Goal: Transaction & Acquisition: Purchase product/service

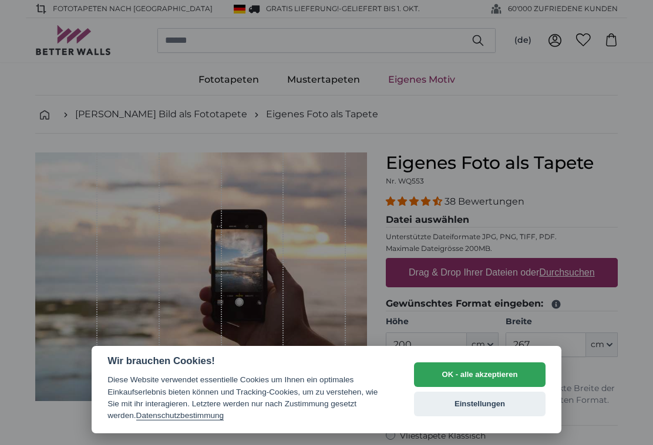
click at [511, 374] on button "OK - alle akzeptieren" at bounding box center [479, 375] width 131 height 25
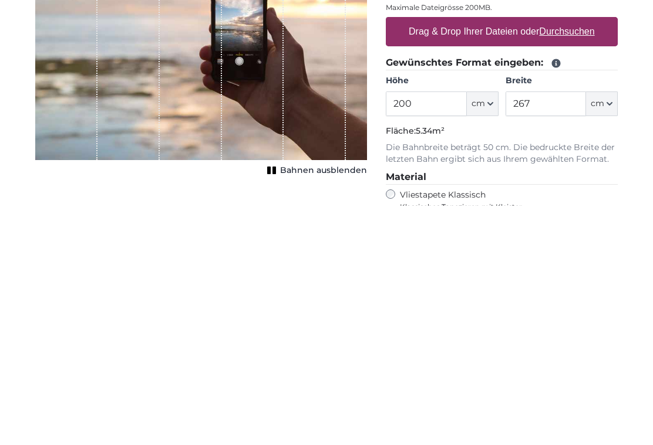
click at [484, 337] on span "cm" at bounding box center [477, 343] width 13 height 12
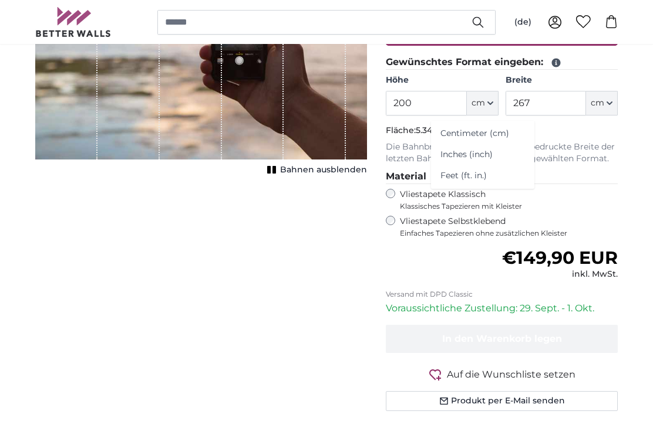
click at [480, 107] on span "cm" at bounding box center [477, 103] width 13 height 12
click at [477, 99] on span "cm" at bounding box center [477, 103] width 13 height 12
click at [498, 136] on link "Centimeter (cm)" at bounding box center [482, 133] width 103 height 21
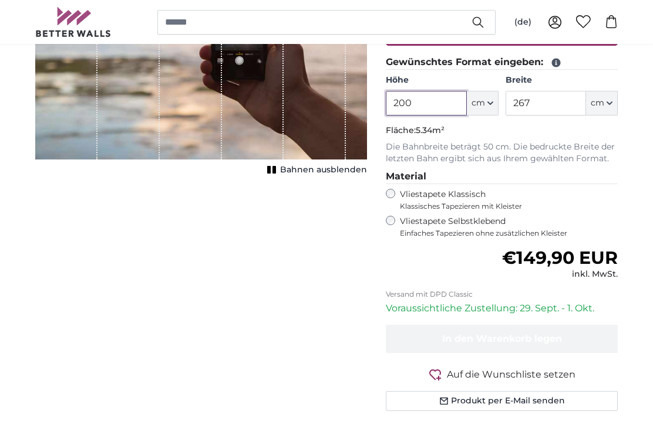
click at [424, 104] on input "200" at bounding box center [426, 103] width 80 height 25
type input "2"
type input "500"
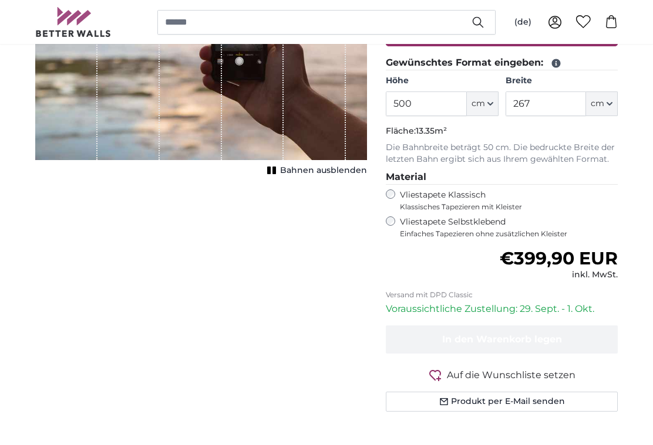
click at [554, 104] on input "267" at bounding box center [545, 104] width 80 height 25
type input "2"
type input "70"
click at [423, 98] on input "500" at bounding box center [426, 104] width 80 height 25
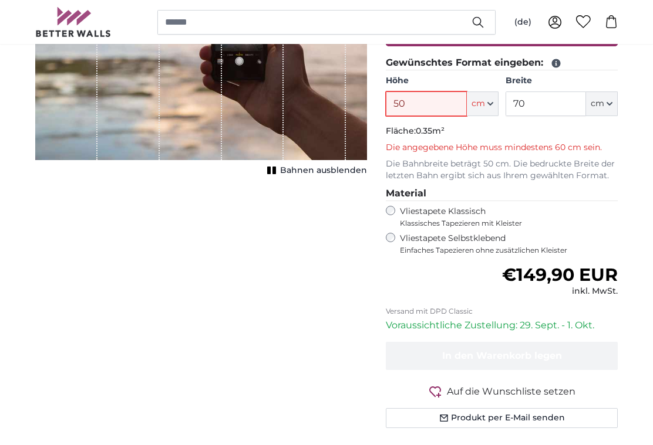
type input "5"
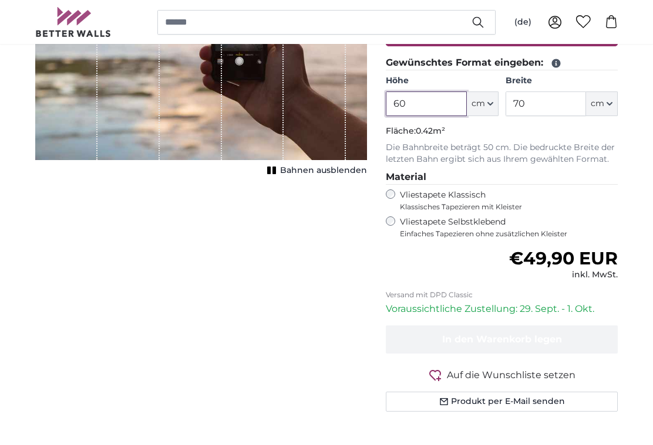
type input "60"
click at [540, 106] on input "70" at bounding box center [545, 104] width 80 height 25
type input "7"
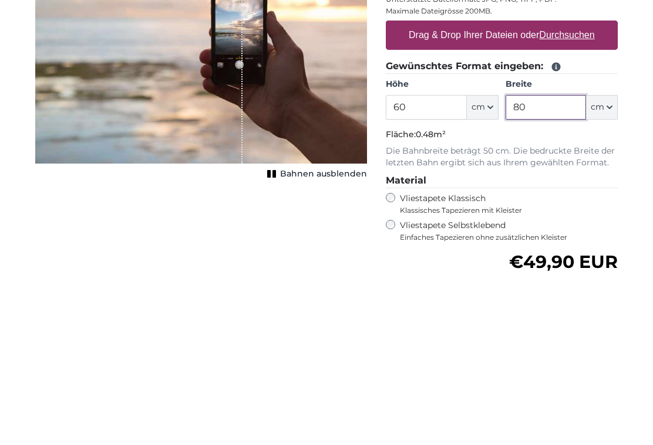
scroll to position [66, 0]
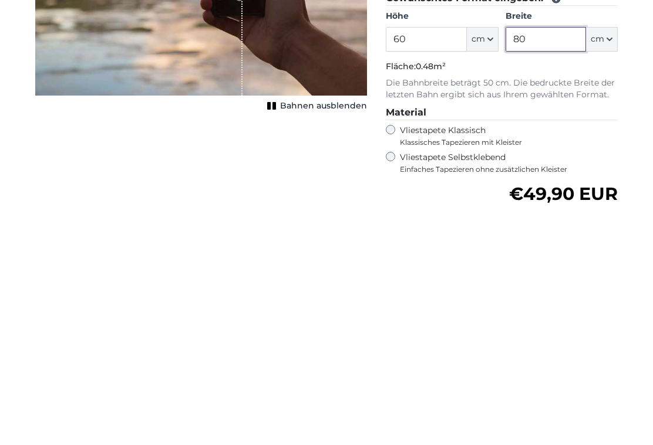
type input "80"
click at [400, 391] on label "Vliestapete Selbstklebend Einfaches Tapezieren ohne zusätzlichen Kleister" at bounding box center [509, 402] width 218 height 22
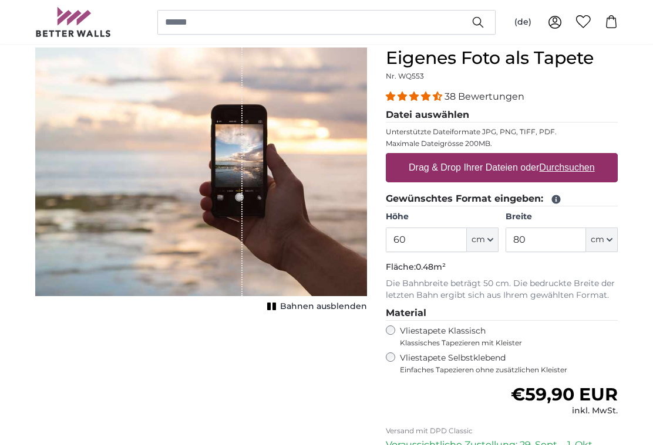
scroll to position [104, 0]
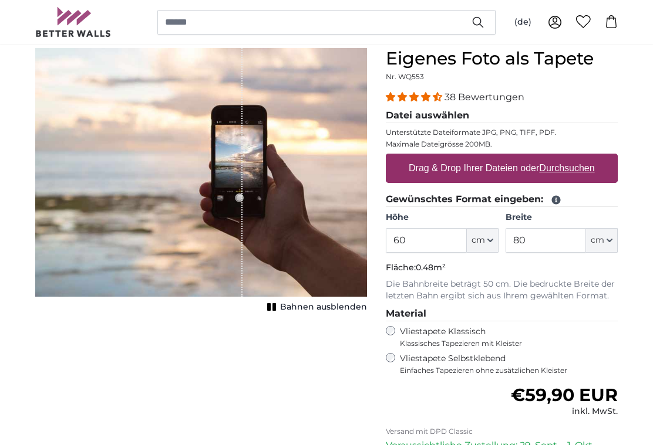
click at [541, 166] on u "Durchsuchen" at bounding box center [566, 168] width 55 height 10
click at [541, 157] on input "Drag & Drop Ihrer Dateien oder Durchsuchen" at bounding box center [502, 156] width 232 height 4
click at [575, 171] on u "Durchsuchen" at bounding box center [566, 168] width 55 height 10
click at [575, 157] on input "Drag & Drop Ihrer Dateien oder Durchsuchen" at bounding box center [502, 156] width 232 height 4
click at [587, 167] on u "Durchsuchen" at bounding box center [566, 168] width 55 height 10
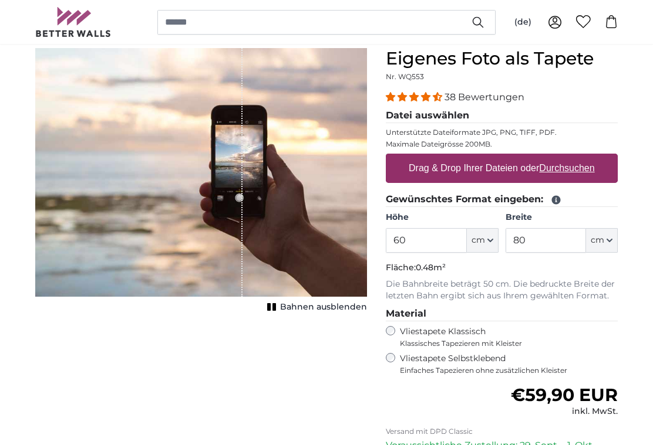
click at [587, 157] on input "Drag & Drop Ihrer Dateien oder Durchsuchen" at bounding box center [502, 156] width 232 height 4
type input "**********"
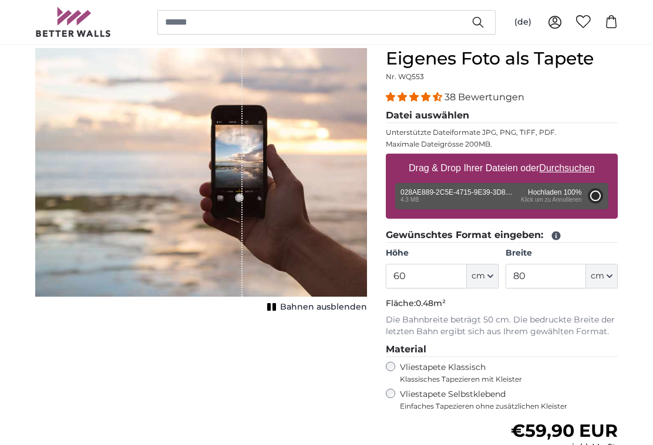
type input "200"
type input "266"
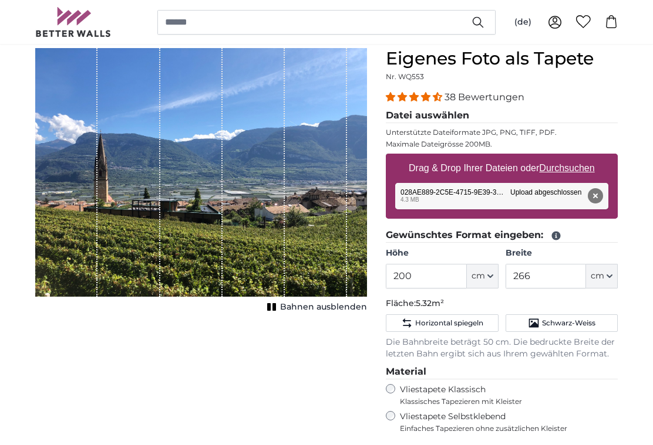
click at [511, 195] on div "Entfernen Nochmal versuchen Entfernen Hochladen Abbrechen Nochmal versuchen Ent…" at bounding box center [501, 196] width 213 height 26
click at [418, 271] on input "200" at bounding box center [426, 276] width 80 height 25
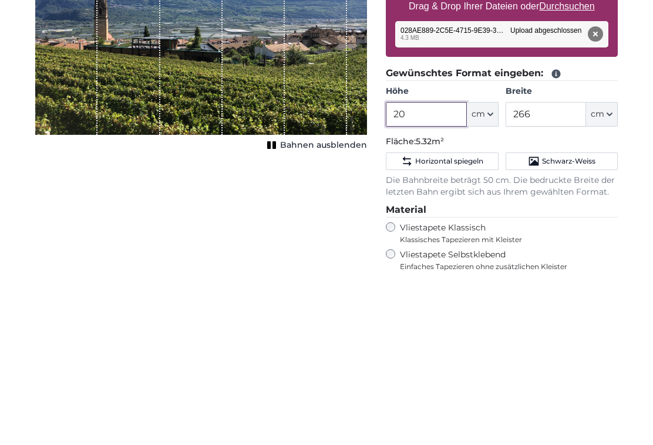
type input "2"
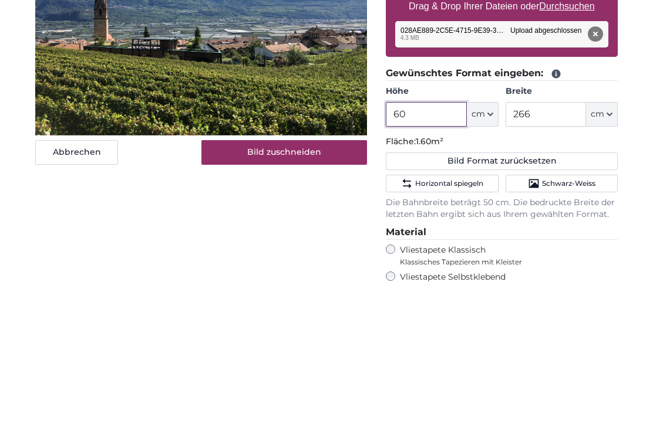
type input "60"
click at [548, 265] on input "266" at bounding box center [545, 277] width 80 height 25
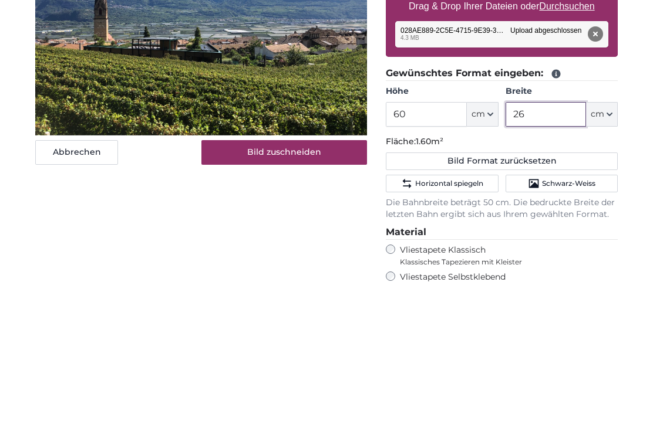
type input "2"
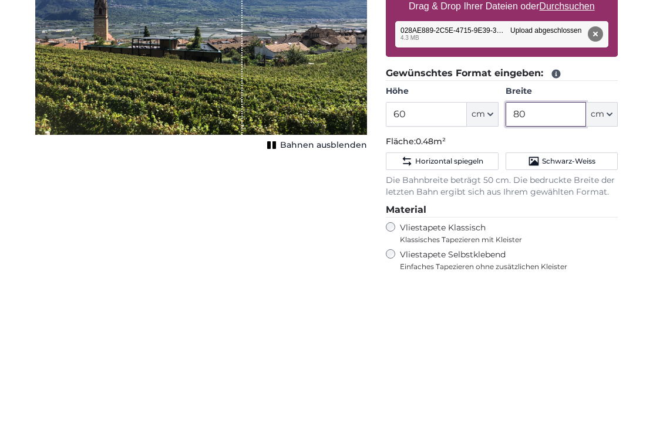
type input "80"
click at [315, 193] on div "Abbrechen Bild zuschneiden Bahnen ausblenden" at bounding box center [201, 342] width 350 height 587
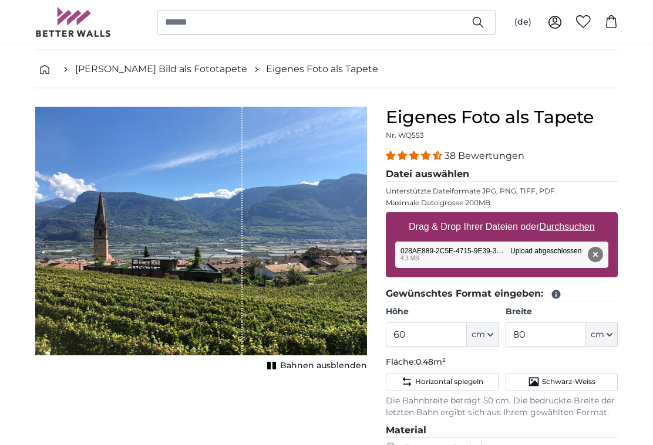
scroll to position [46, 0]
